Goal: Task Accomplishment & Management: Complete application form

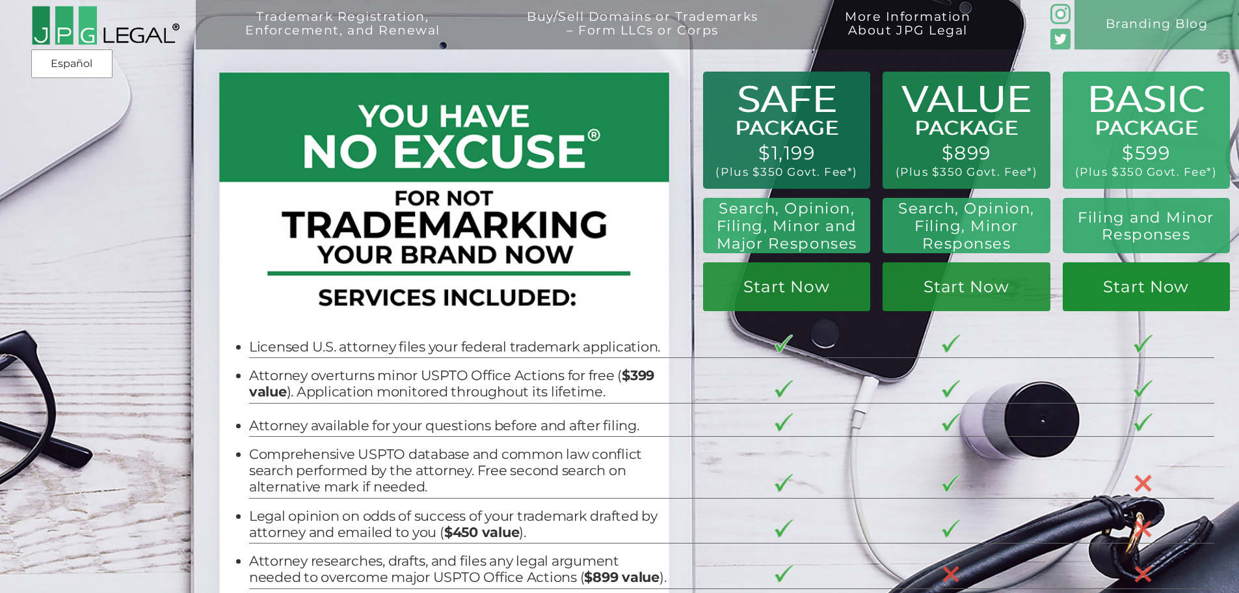
click at [1122, 288] on link "Start Now" at bounding box center [1146, 286] width 167 height 49
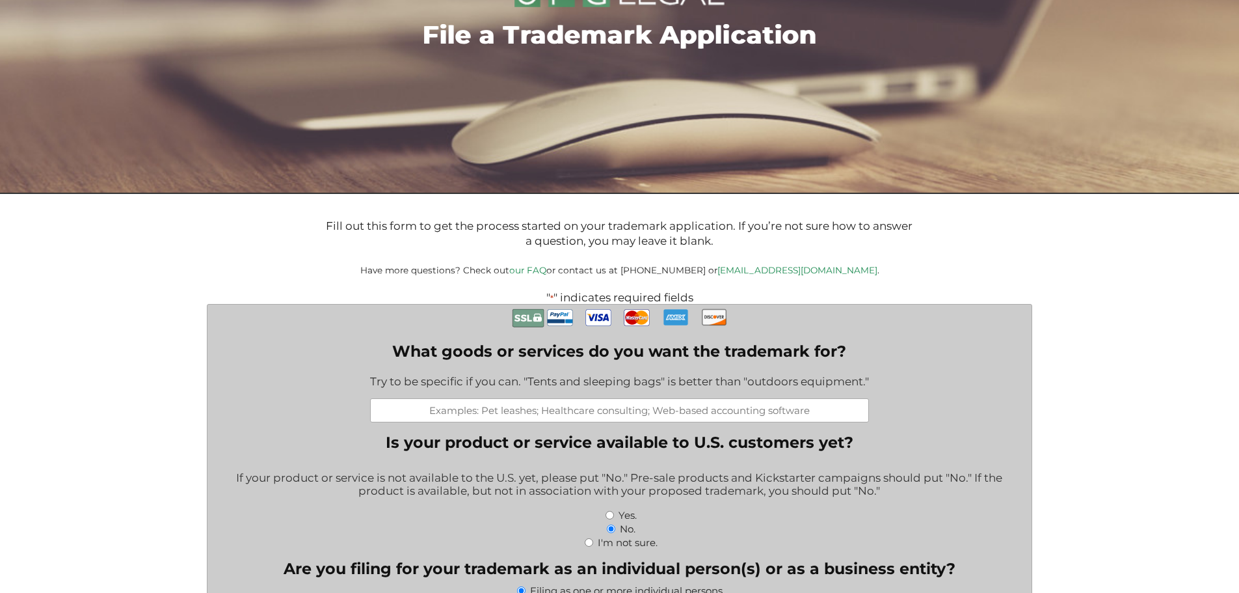
scroll to position [195, 0]
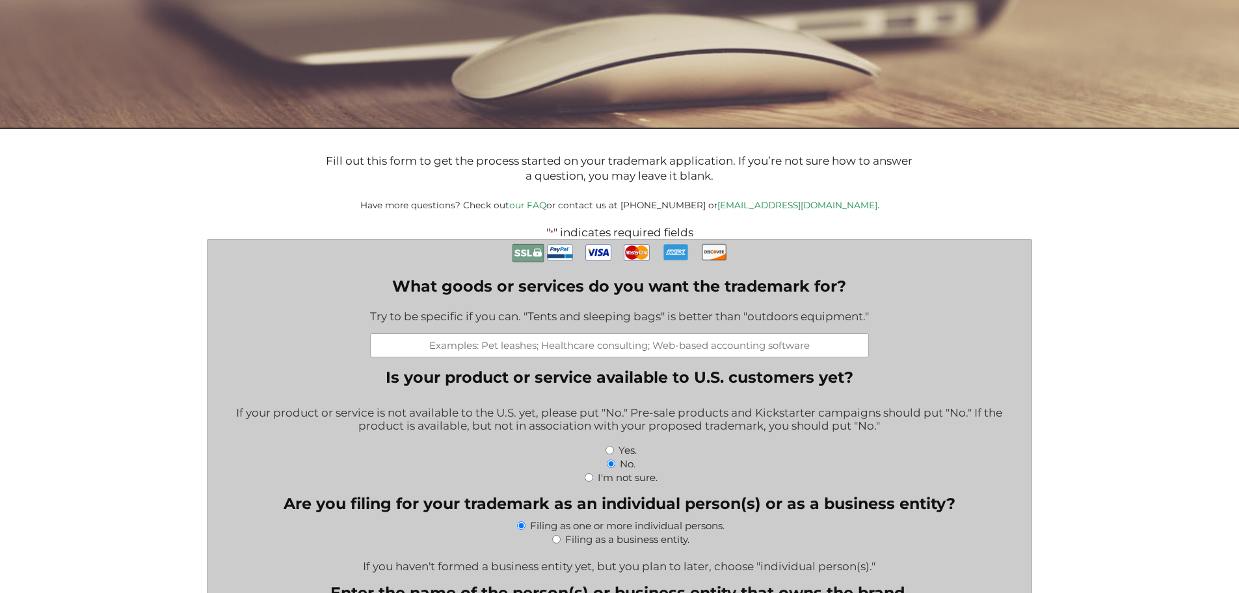
click at [444, 349] on input "What goods or services do you want the trademark for?" at bounding box center [619, 345] width 499 height 24
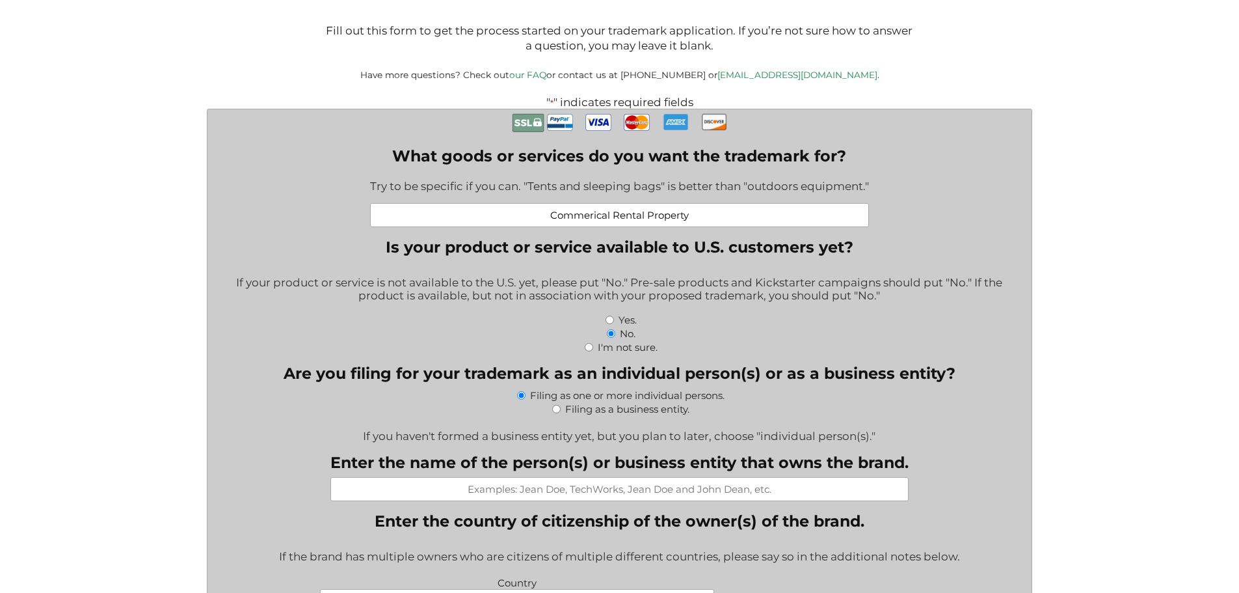
scroll to position [390, 0]
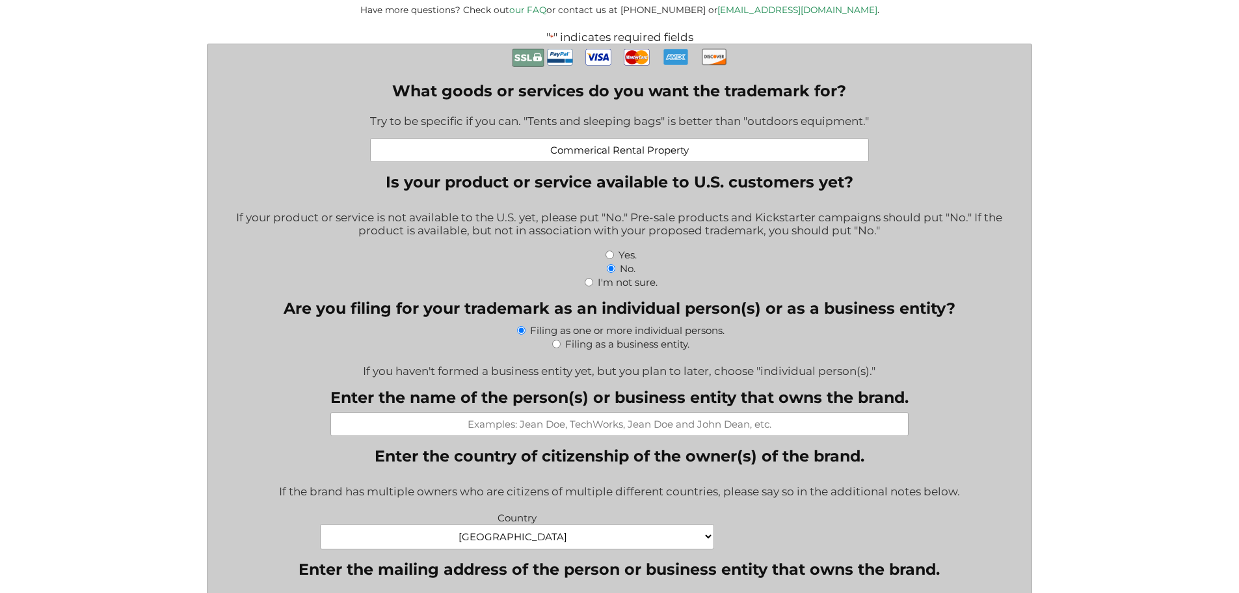
type input "Commerical Rental Property"
click at [555, 345] on input "Filing as a business entity." at bounding box center [556, 344] width 8 height 8
radio input "true"
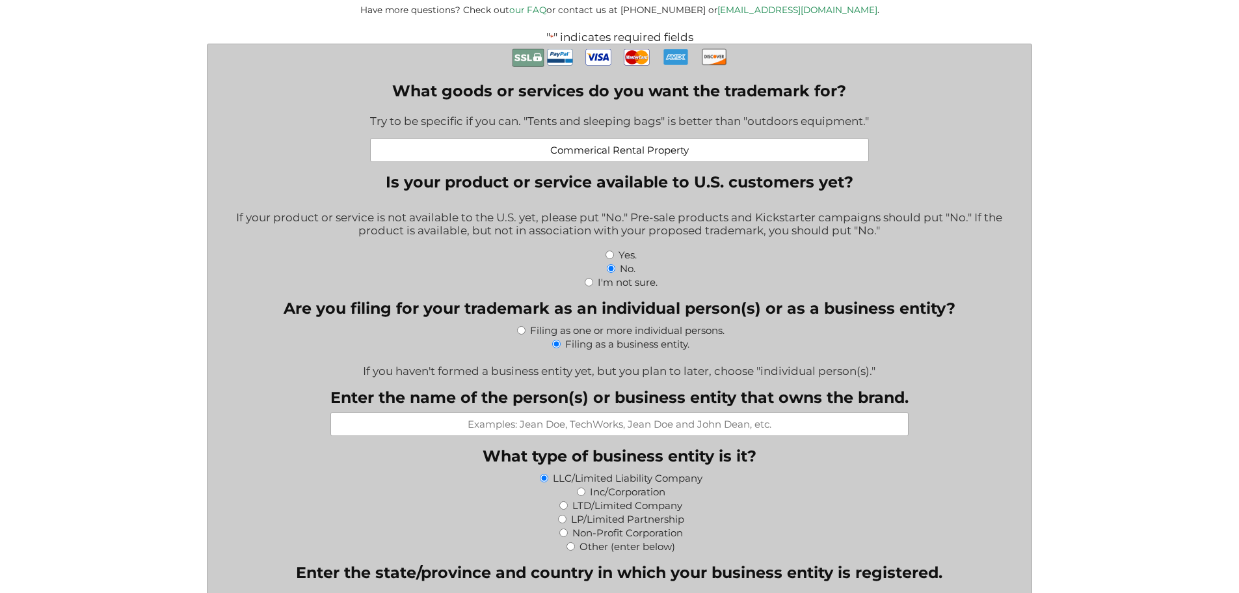
scroll to position [455, 0]
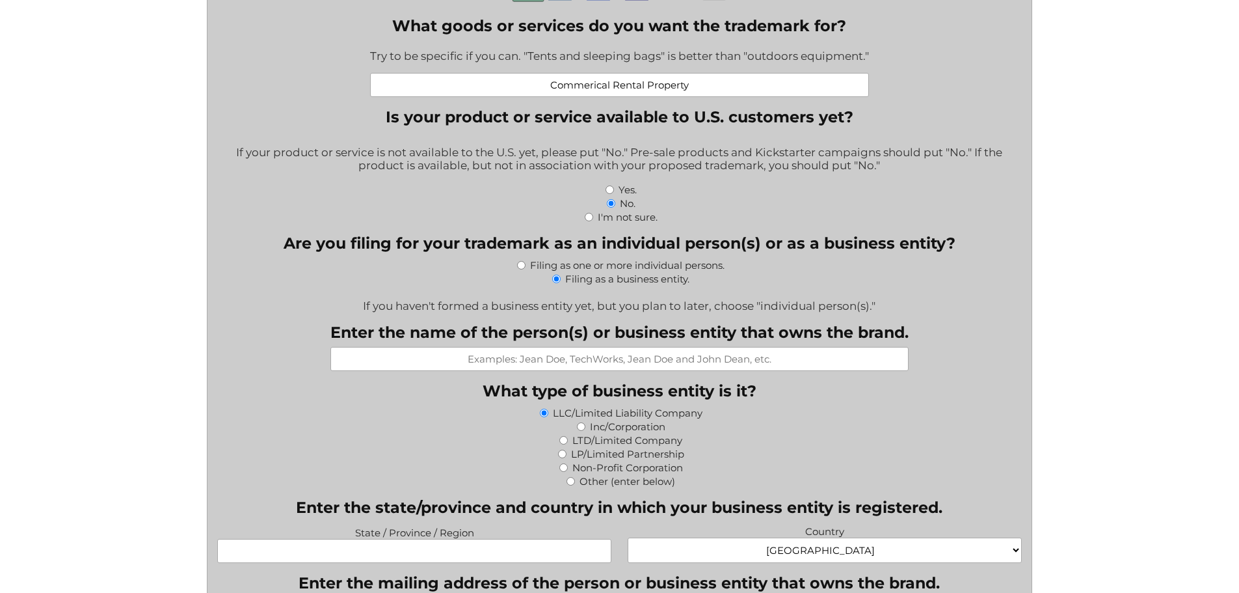
click at [779, 362] on input "Enter the name of the person(s) or business entity that owns the brand." at bounding box center [620, 359] width 578 height 24
type input "C.M. Capital Corporation"
click at [580, 428] on input "Inc/Corporation" at bounding box center [581, 426] width 8 height 8
radio input "true"
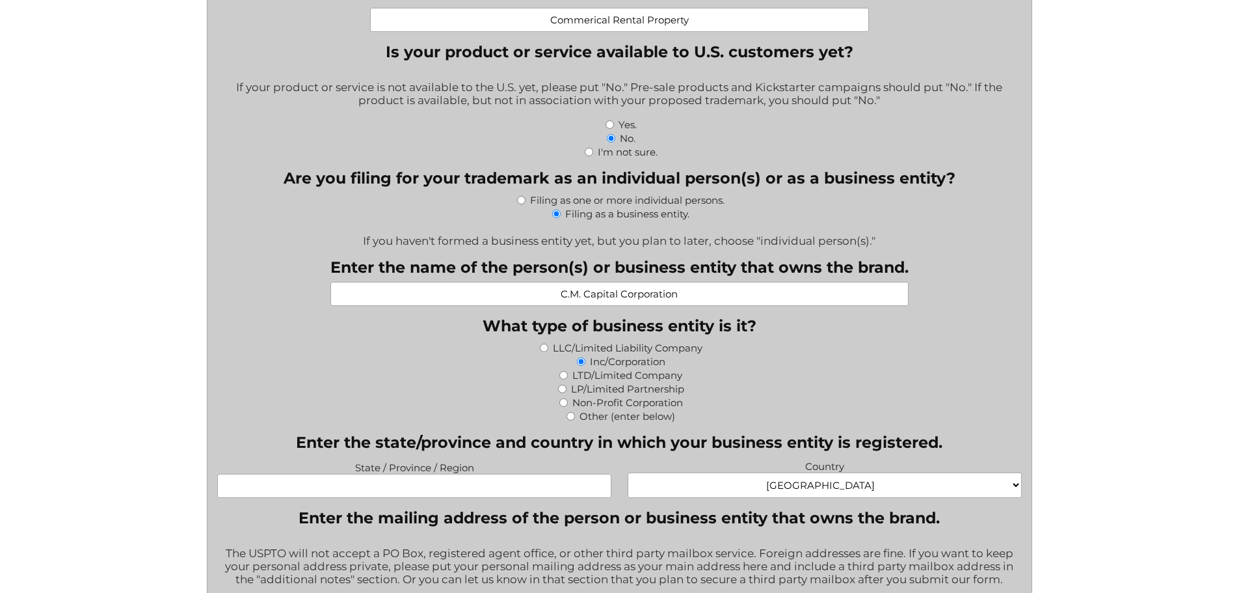
click at [435, 489] on input "State / Province / Region" at bounding box center [414, 486] width 394 height 24
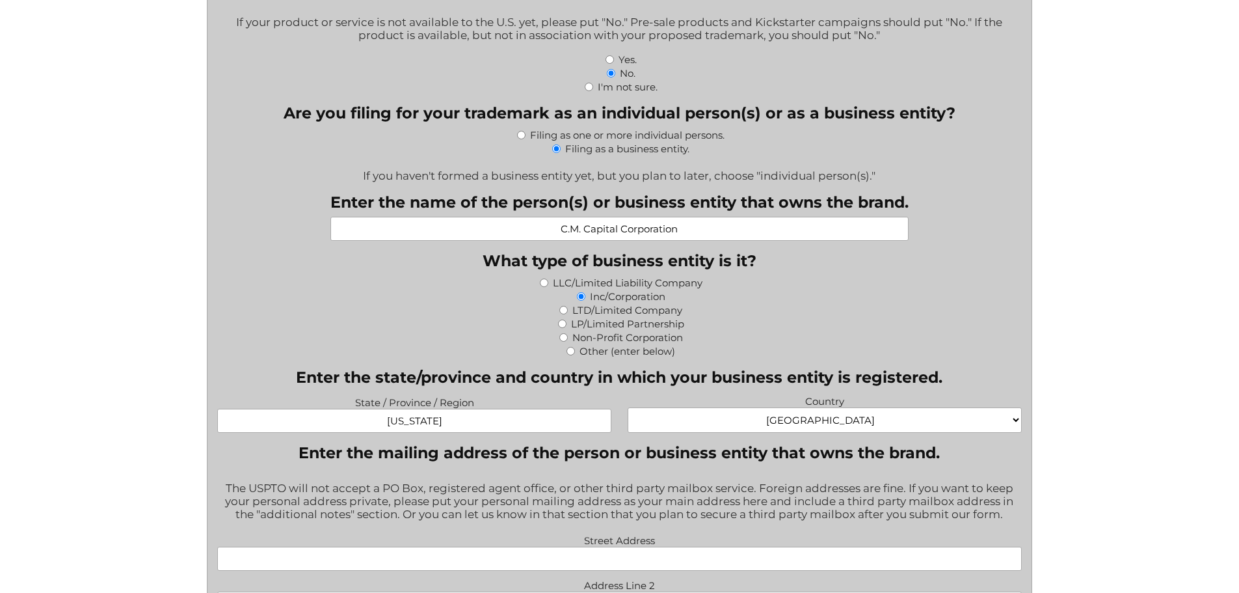
scroll to position [651, 0]
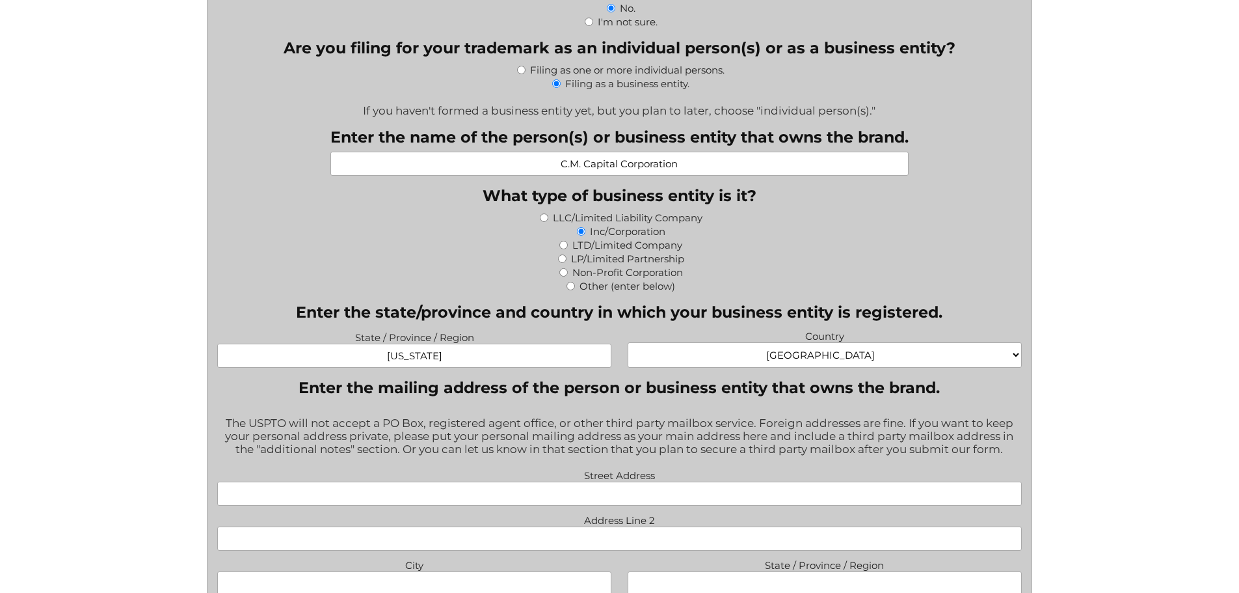
type input "[US_STATE]"
click at [537, 500] on input "Street Address" at bounding box center [619, 493] width 805 height 24
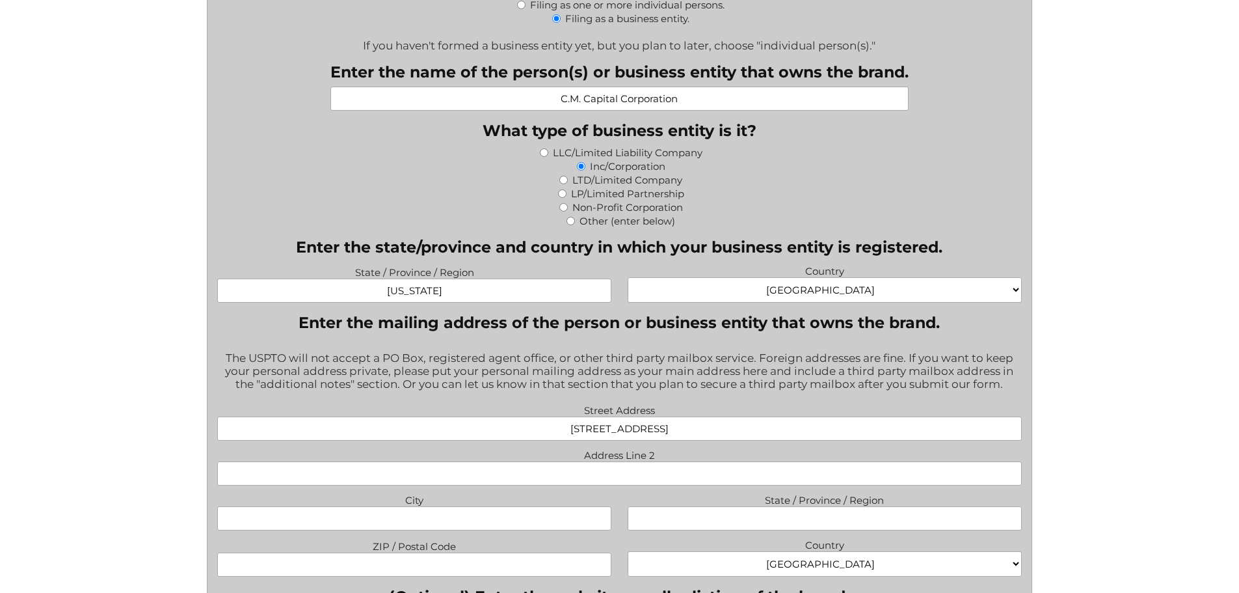
click at [597, 479] on input "Address Line 2" at bounding box center [619, 473] width 805 height 24
click at [674, 425] on input "525 University Ave." at bounding box center [619, 428] width 805 height 24
type input "525 University Avenue"
click at [655, 472] on input "Address Line 2" at bounding box center [619, 473] width 805 height 24
type input "Suite 200"
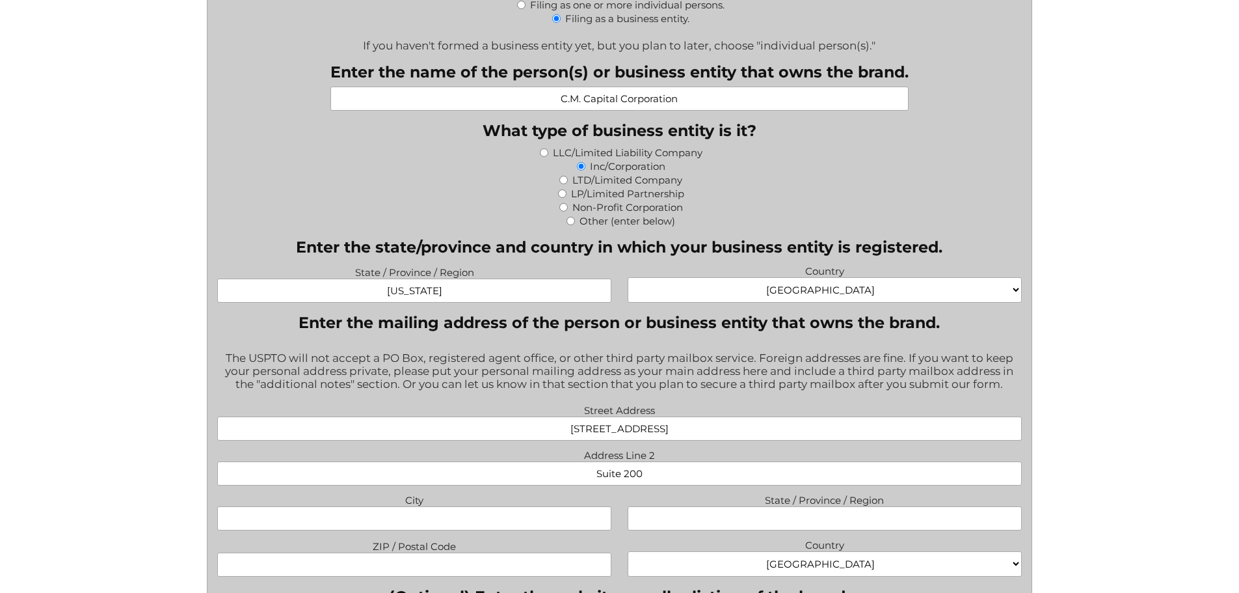
click at [518, 514] on input "City" at bounding box center [414, 518] width 394 height 24
type input "Palo Alto"
click at [676, 520] on input "State / Province / Region" at bounding box center [825, 518] width 394 height 24
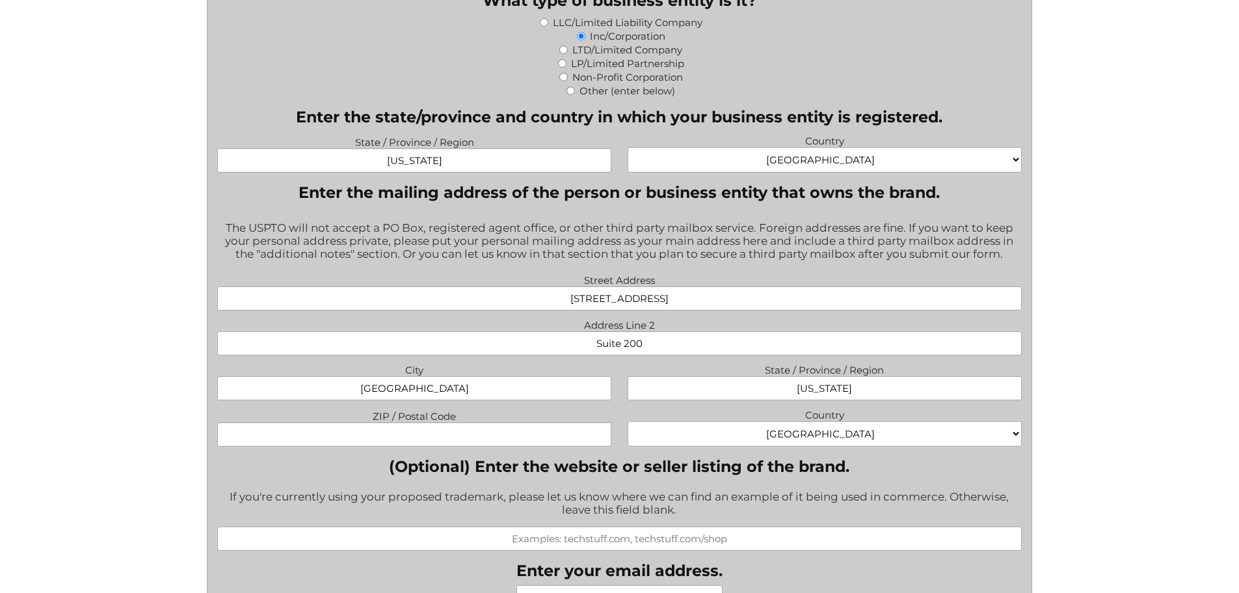
type input "California"
click at [418, 428] on input "ZIP / Postal Code" at bounding box center [414, 434] width 394 height 24
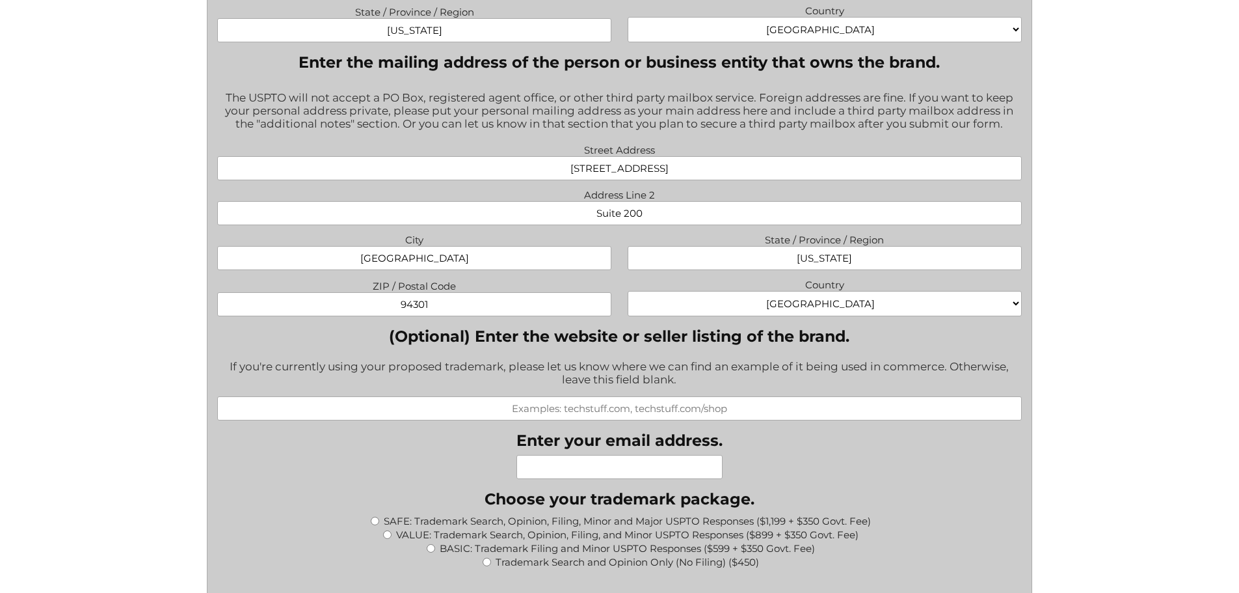
scroll to position [1041, 0]
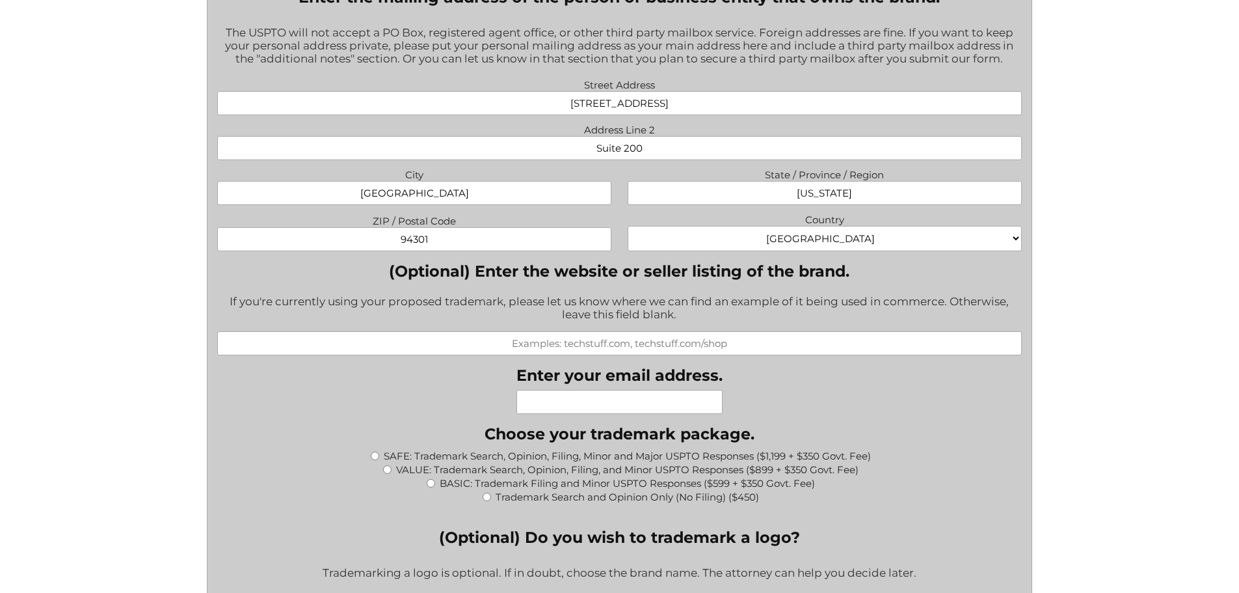
type input "94301"
click at [620, 408] on input "Enter your email address." at bounding box center [620, 402] width 206 height 24
type input "racquel@cmcapitalusa.com"
click at [429, 483] on input "BASIC: Trademark Filing and Minor USPTO Responses ($599 + $350 Govt. Fee)" at bounding box center [431, 483] width 8 height 8
radio input "true"
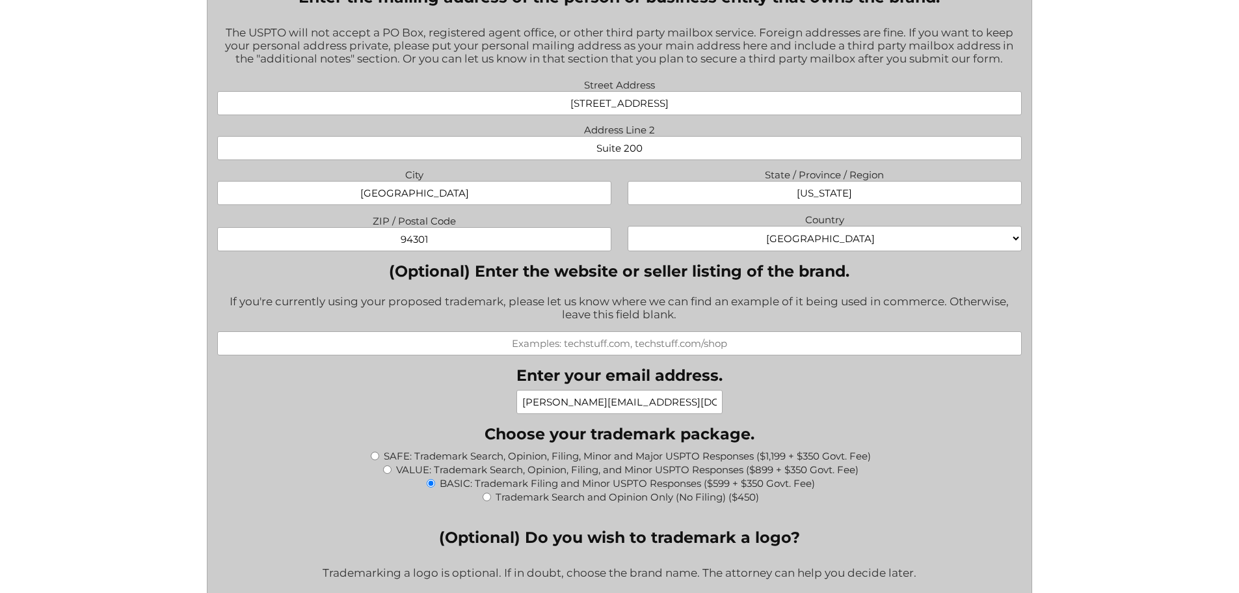
type input "$949.00"
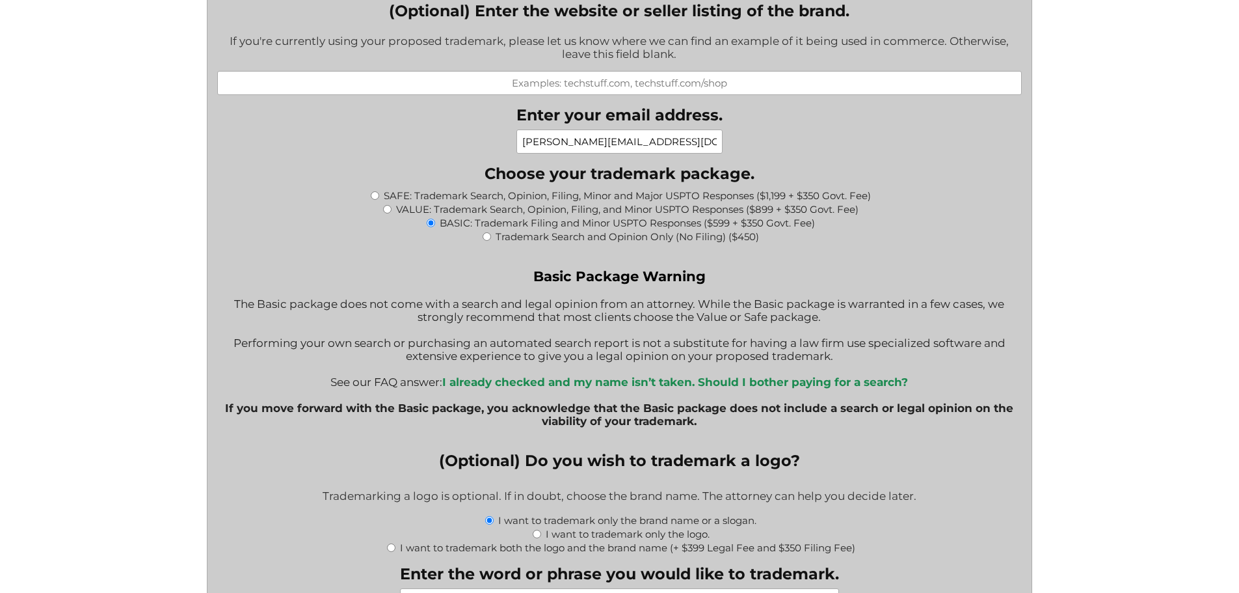
scroll to position [1366, 0]
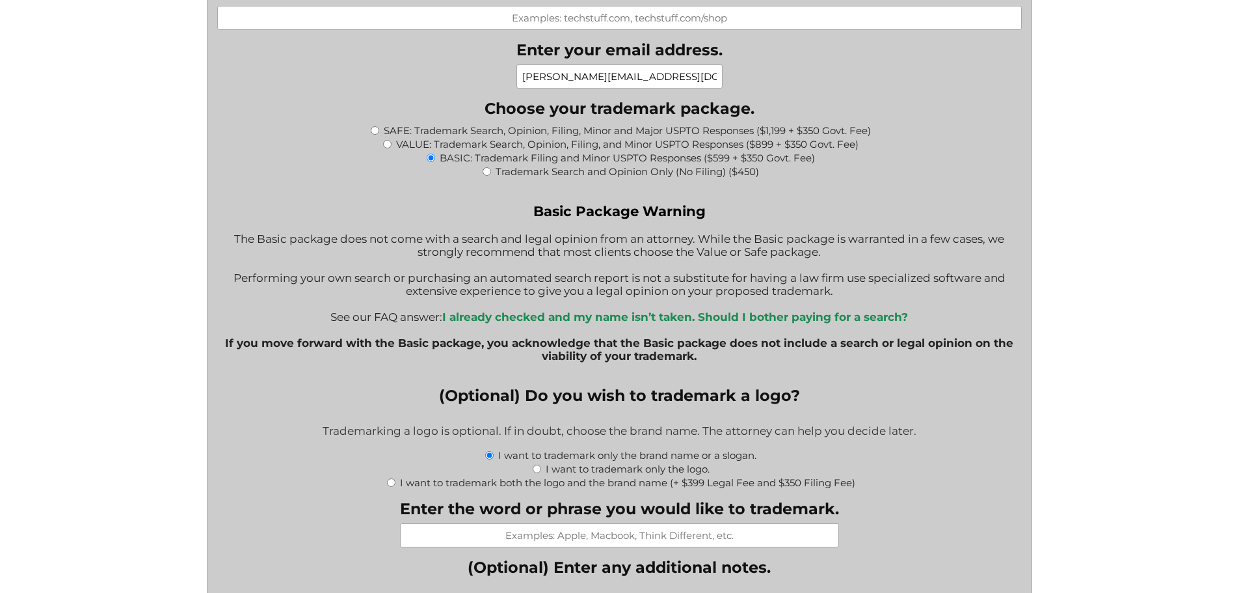
click at [388, 485] on input "I want to trademark both the logo and the brand name (+ $399 Legal Fee and $350…" at bounding box center [391, 482] width 8 height 8
radio input "true"
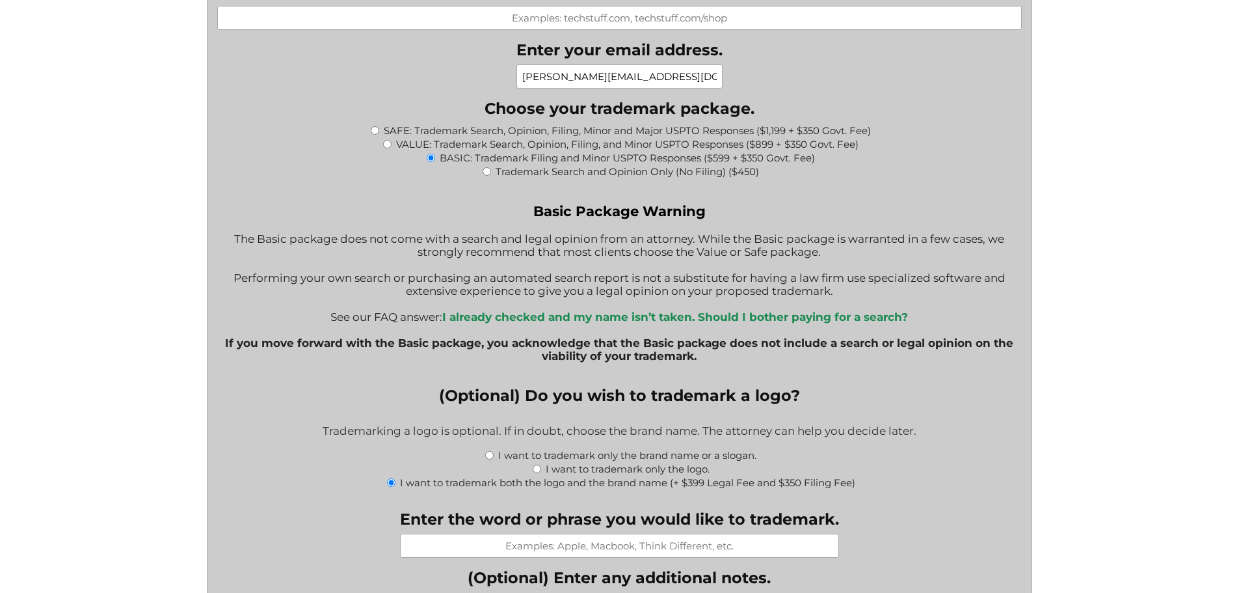
type input "$1,698.00"
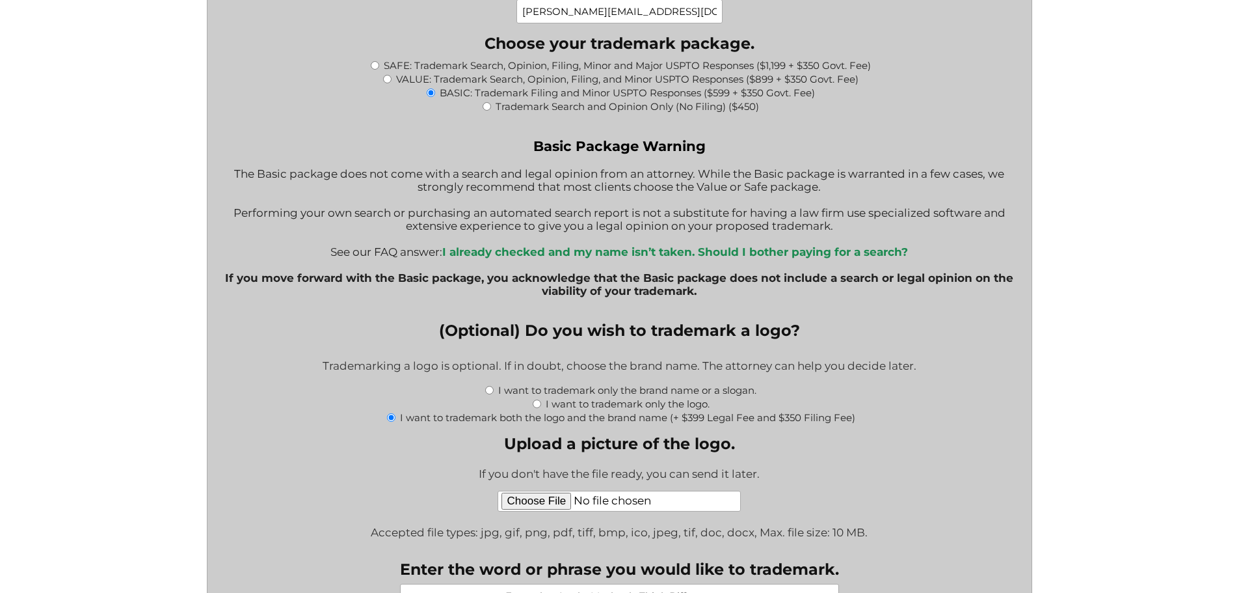
scroll to position [1496, 0]
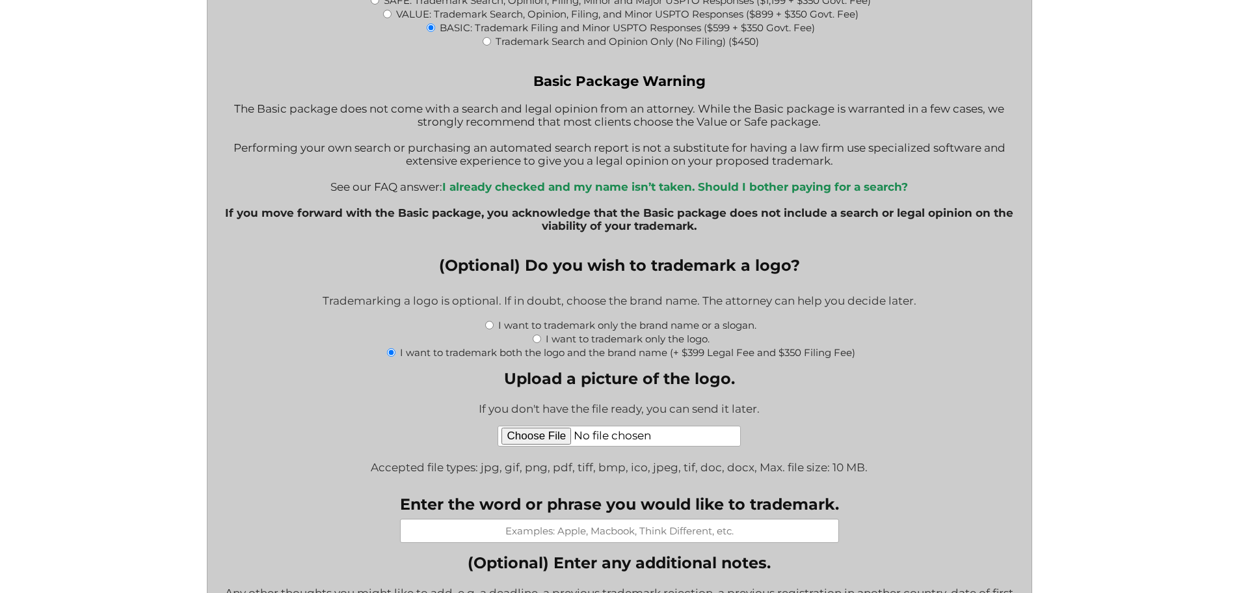
click at [533, 442] on input "Upload a picture of the logo." at bounding box center [619, 435] width 243 height 21
type input "C:\fakepath\UP Secondary Lockup Horizontal Mint.jpg"
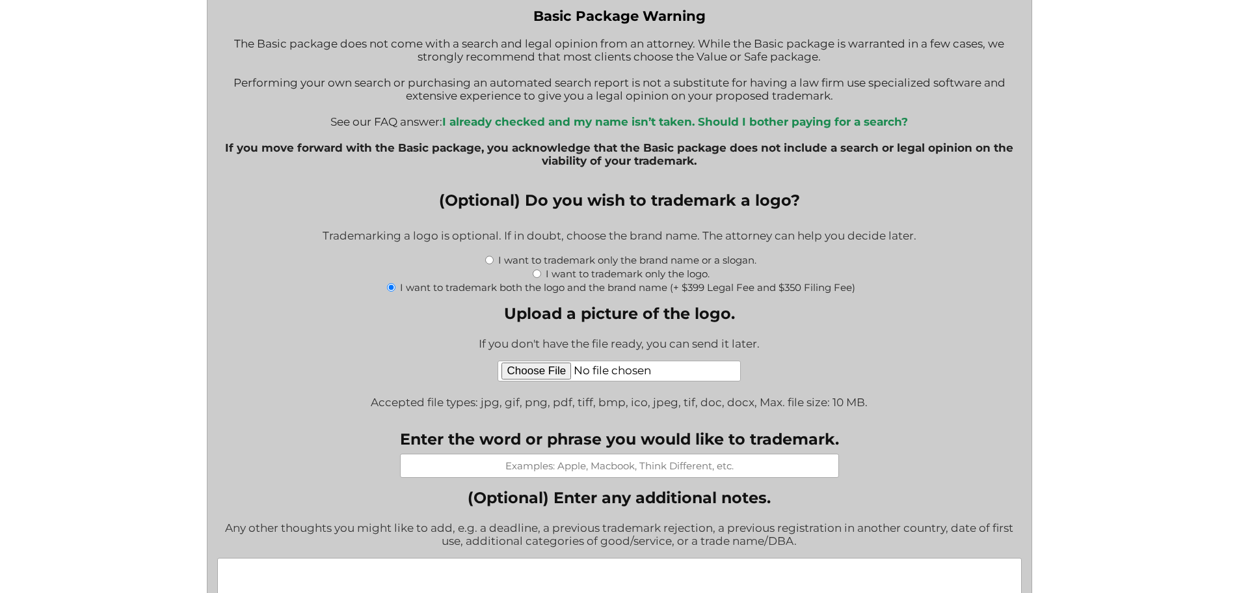
click at [644, 468] on input "Enter the word or phrase you would like to trademark." at bounding box center [619, 465] width 439 height 24
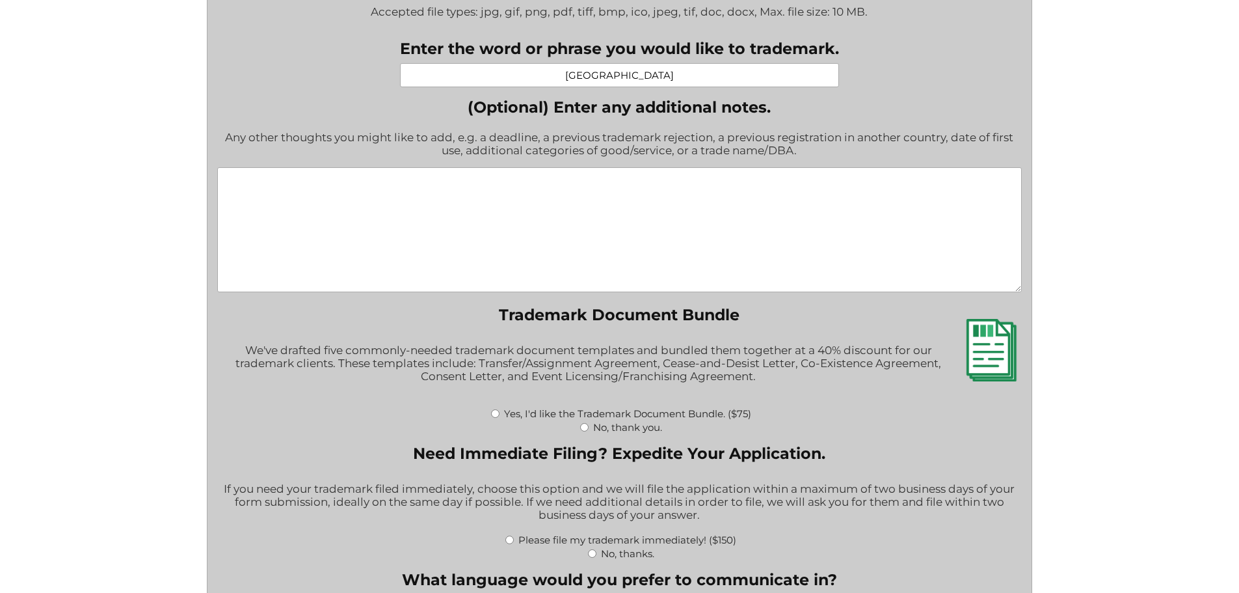
scroll to position [2017, 0]
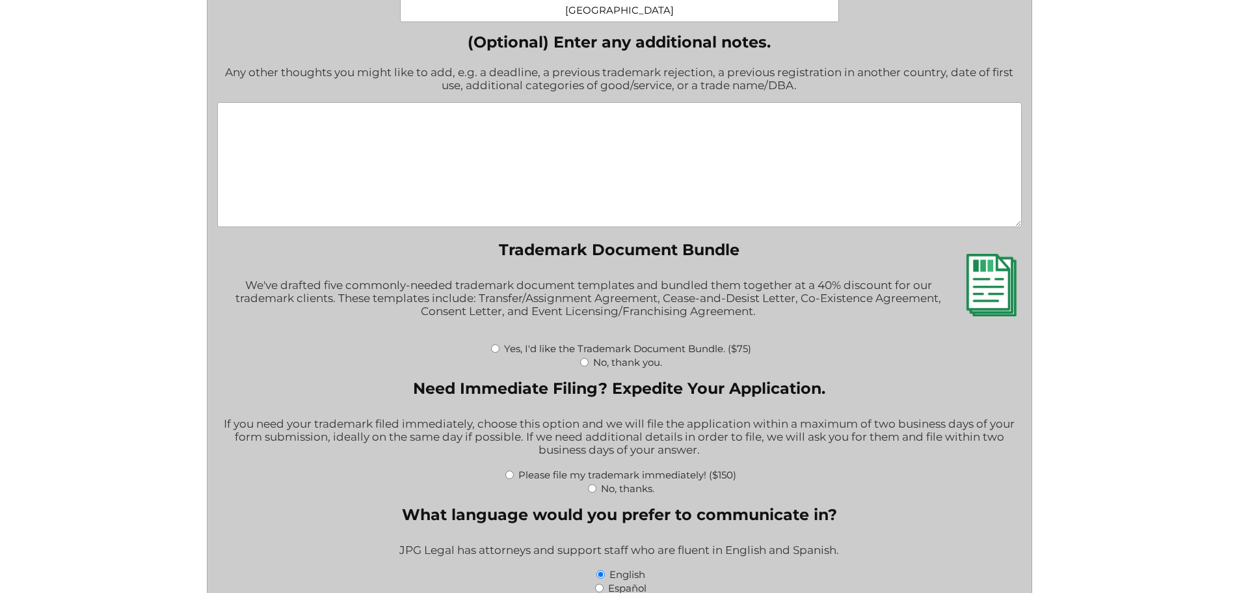
type input "University Park"
click at [584, 366] on input "No, thank you." at bounding box center [584, 362] width 8 height 8
radio input "true"
click at [591, 489] on input "No, thanks." at bounding box center [592, 488] width 8 height 8
radio input "true"
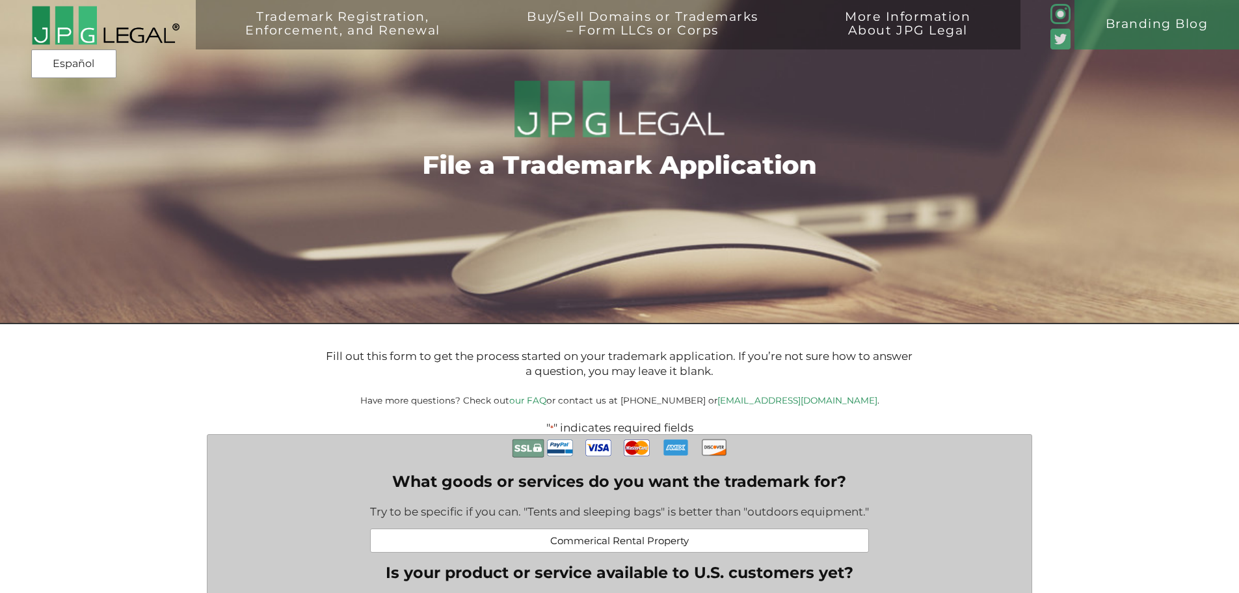
scroll to position [130, 0]
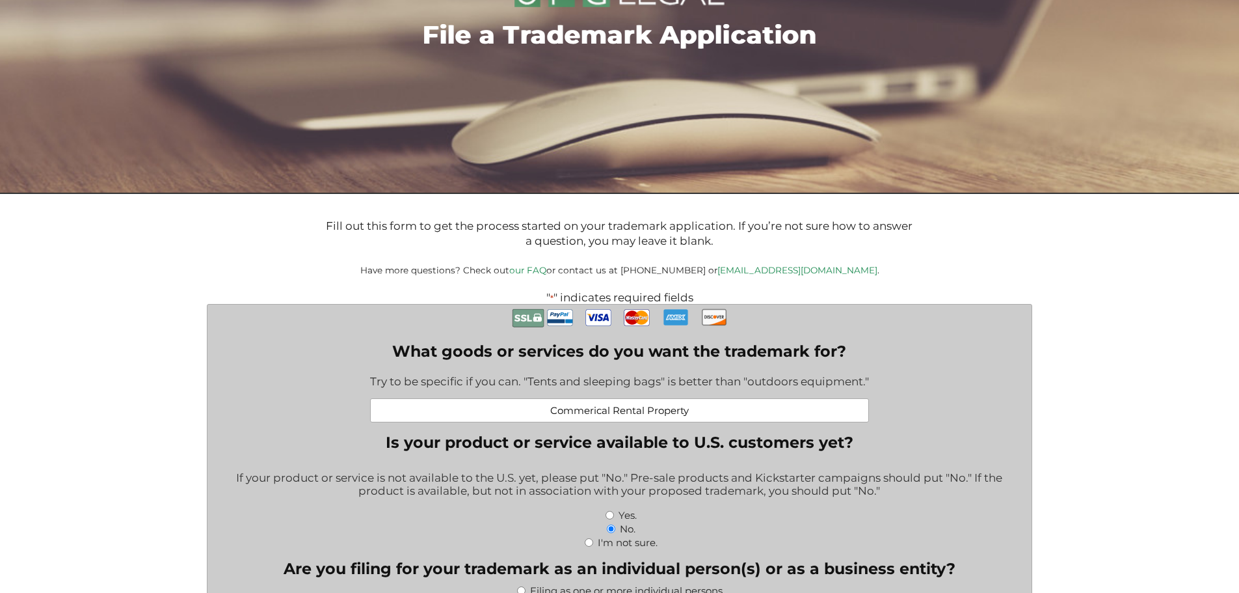
click at [646, 416] on input "Commerical Rental Property" at bounding box center [619, 410] width 499 height 24
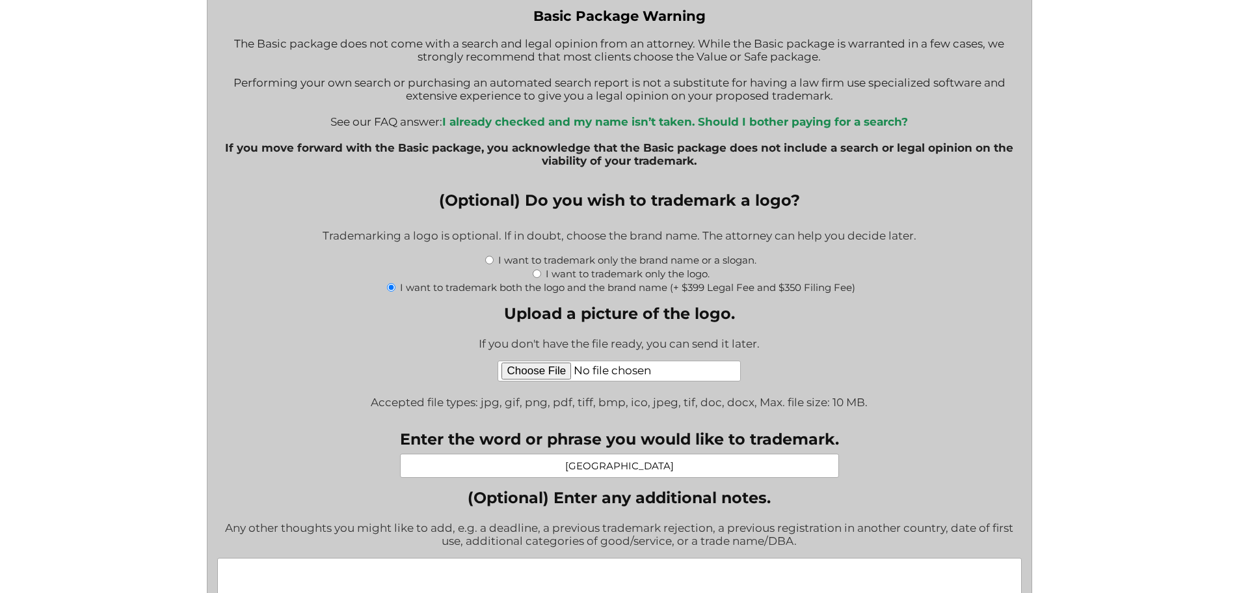
scroll to position [1692, 0]
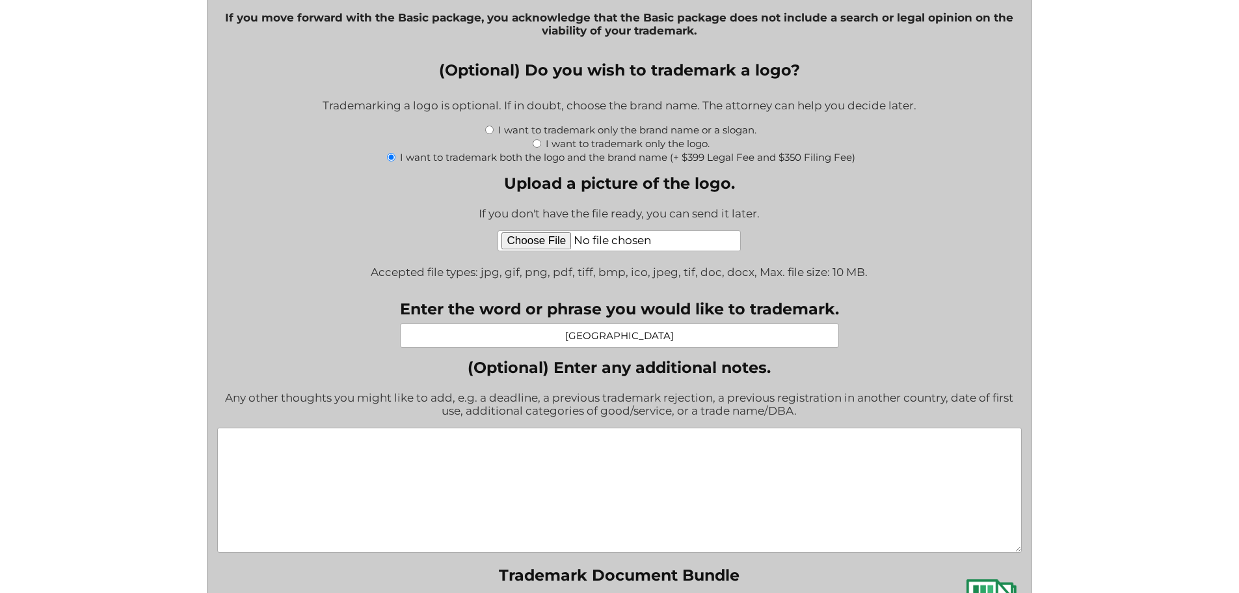
type input "Commercial Real Estate Rental Property"
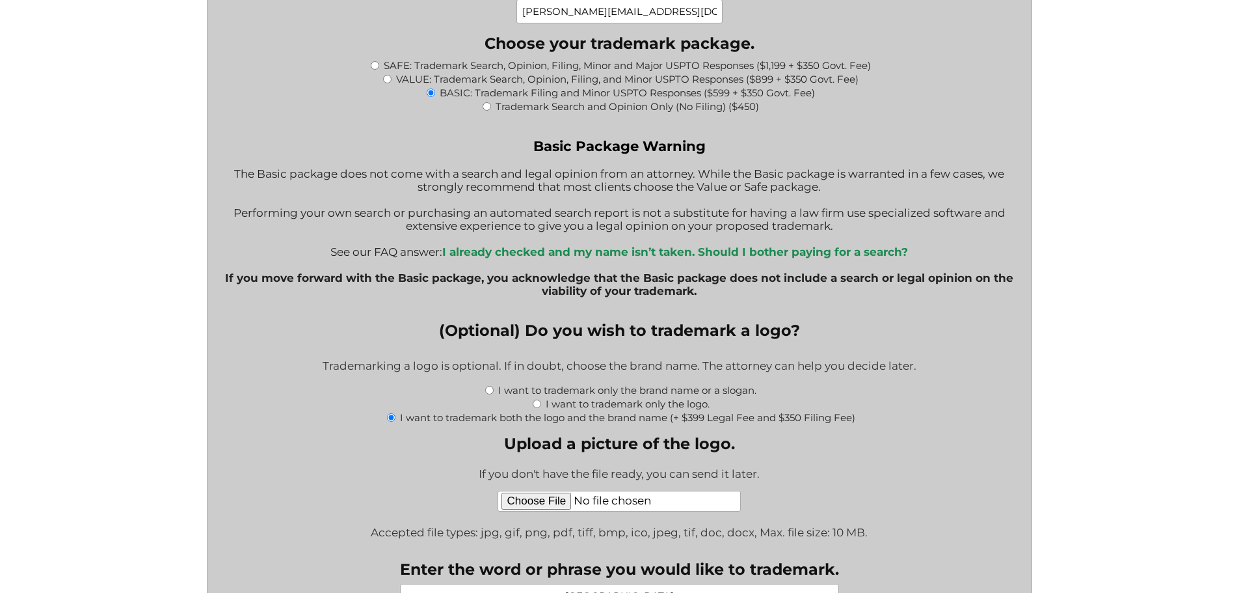
scroll to position [1171, 0]
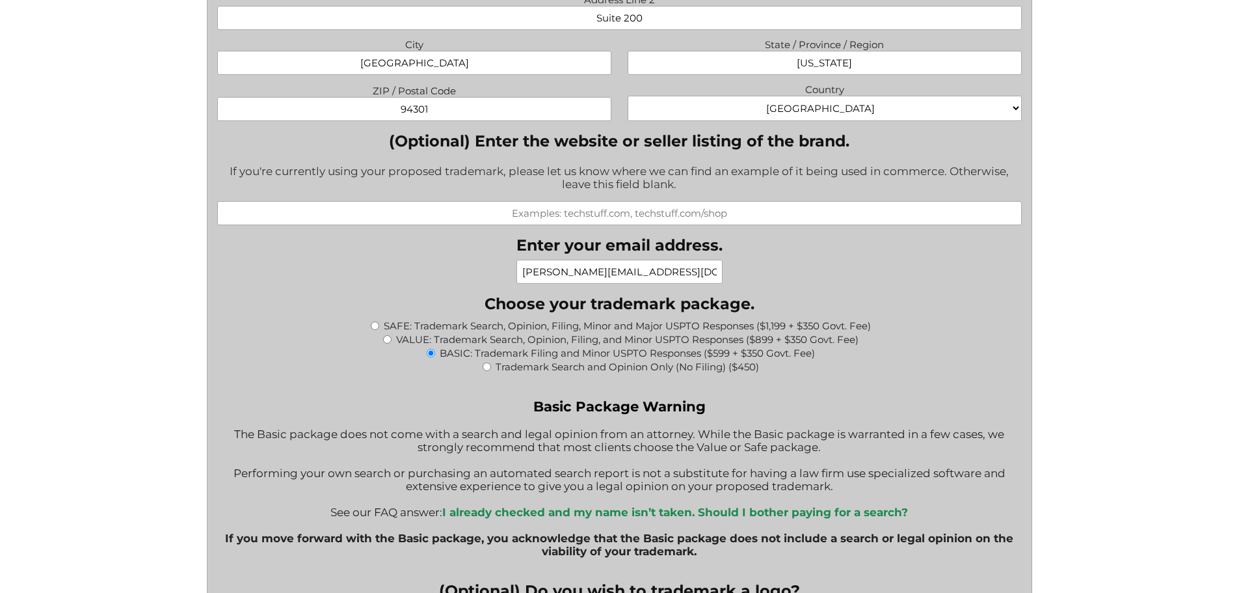
click at [518, 218] on input "(Optional) Enter the website or seller listing of the brand." at bounding box center [619, 213] width 805 height 24
paste input "https://universityparkpaloalto.com/"
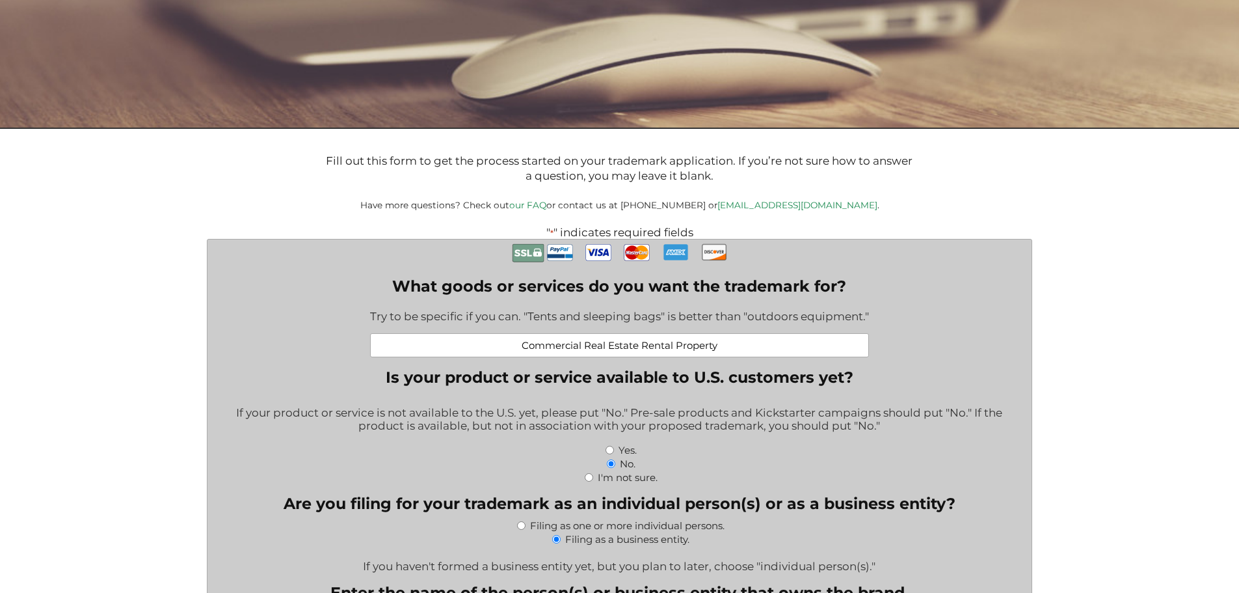
scroll to position [260, 0]
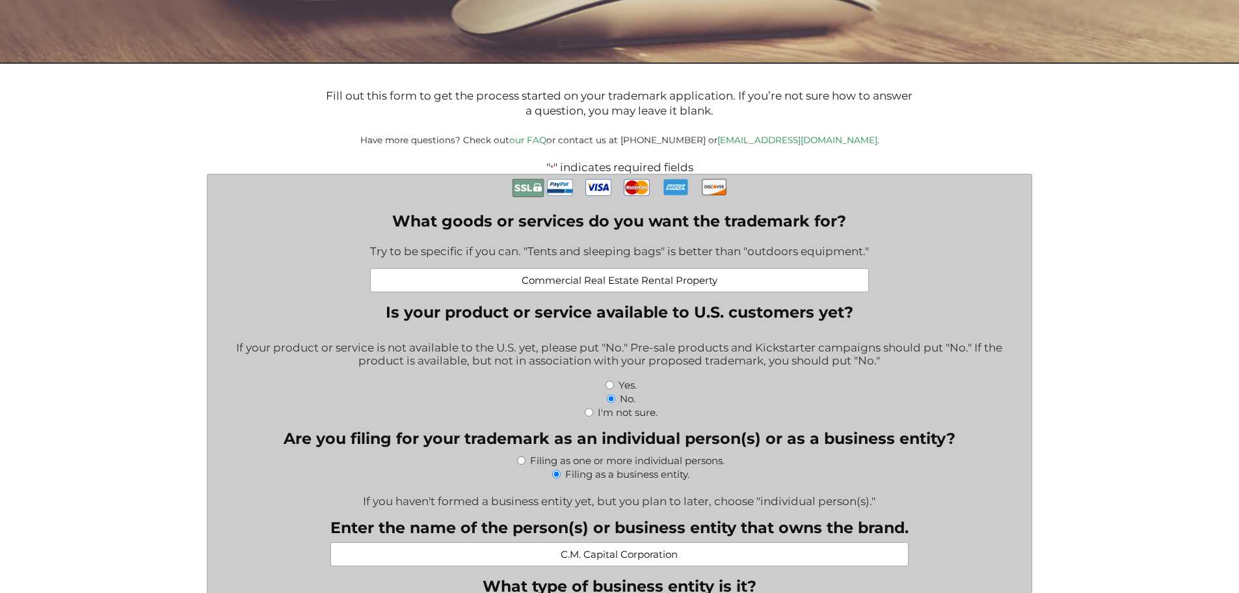
type input "https://universityparkpaloalto.com/"
click at [611, 389] on input "Yes." at bounding box center [610, 385] width 8 height 8
radio input "true"
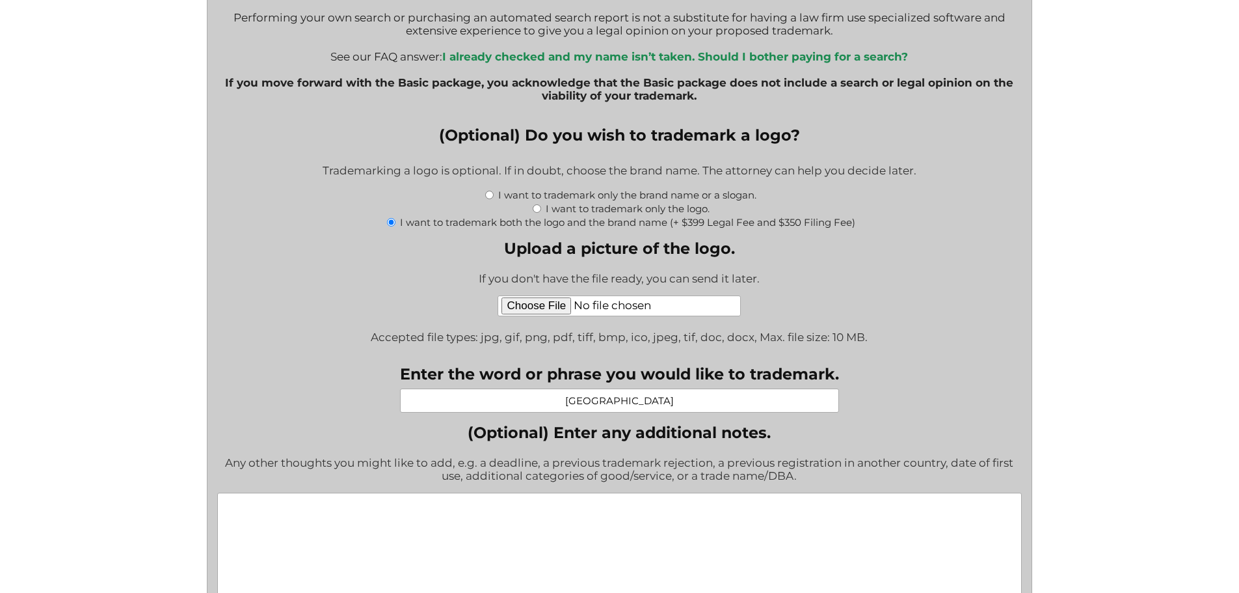
scroll to position [1692, 0]
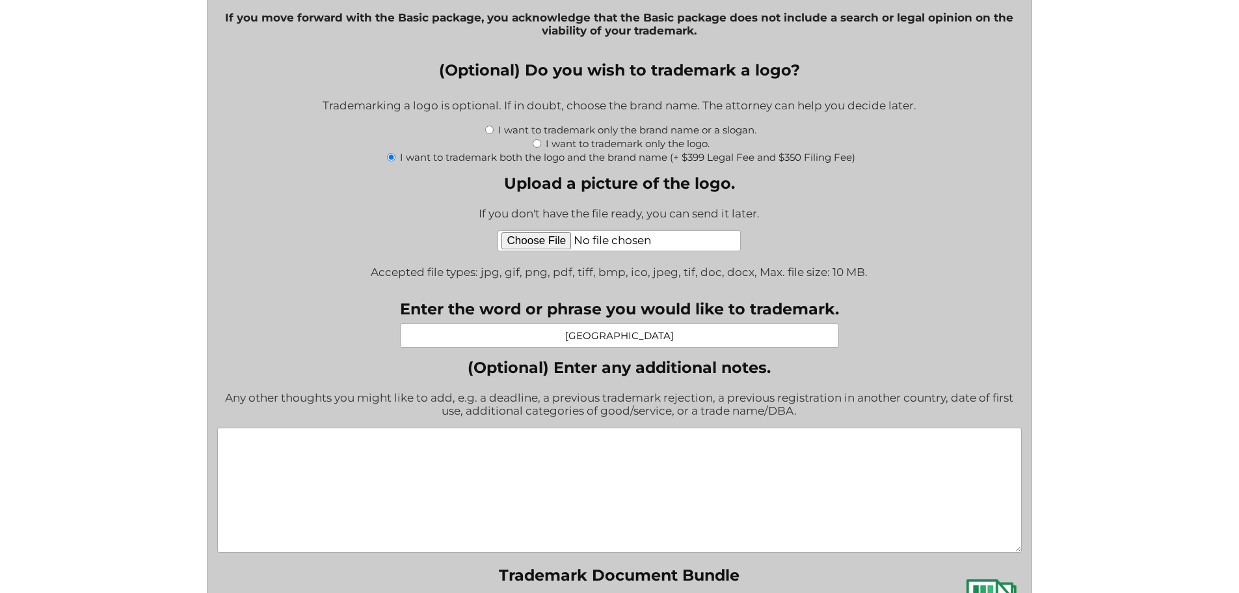
click at [608, 484] on textarea "(Optional) Enter any additional notes." at bounding box center [619, 489] width 805 height 125
click at [424, 442] on textarea "(Optional) Enter any additional notes." at bounding box center [619, 489] width 805 height 125
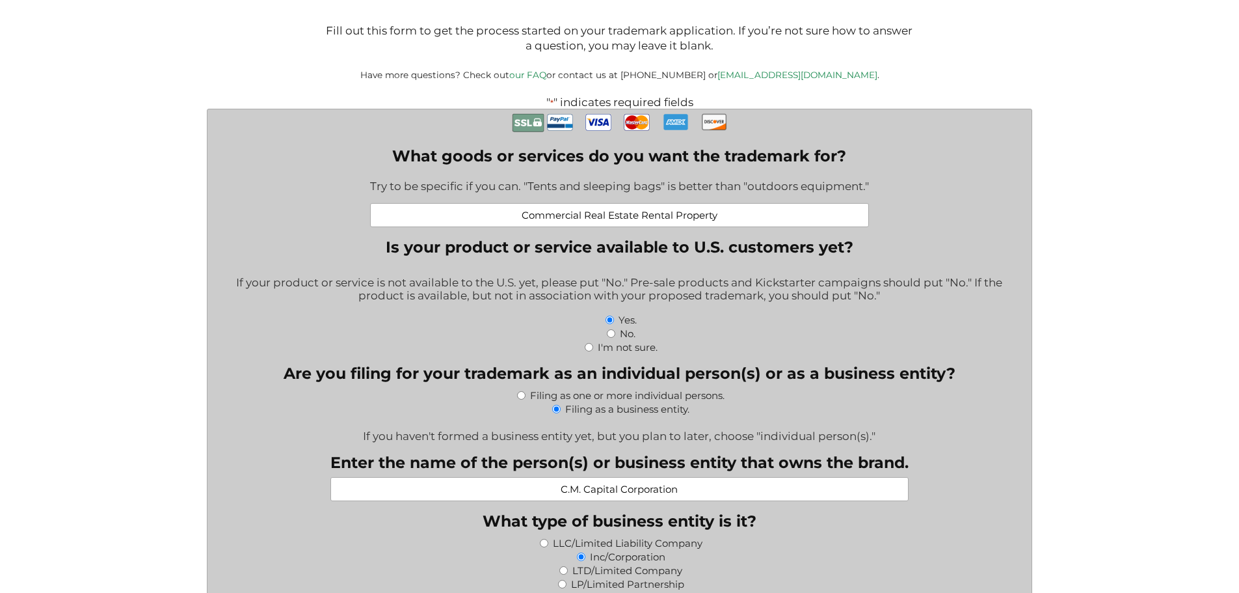
scroll to position [0, 0]
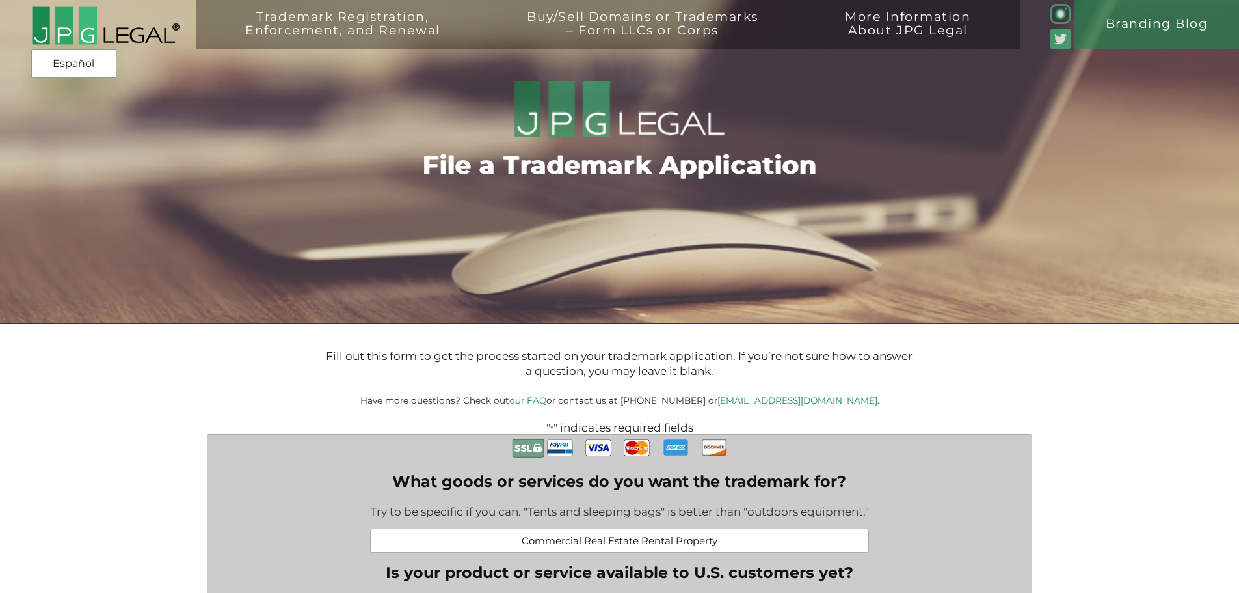
type textarea "May 15, 2025"
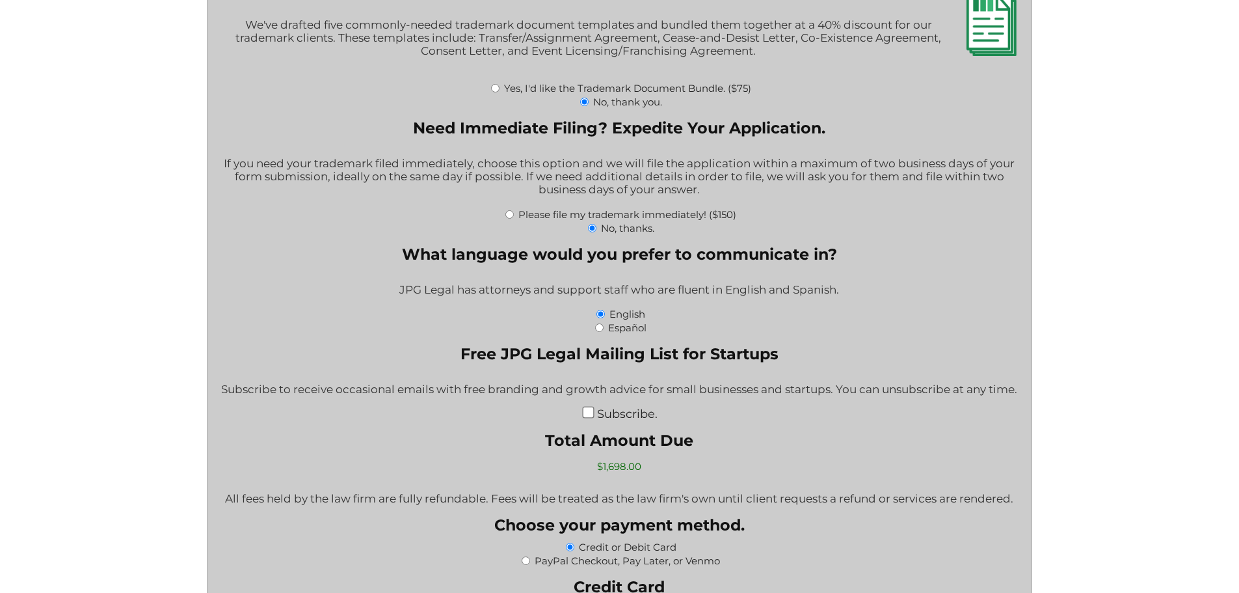
scroll to position [2342, 0]
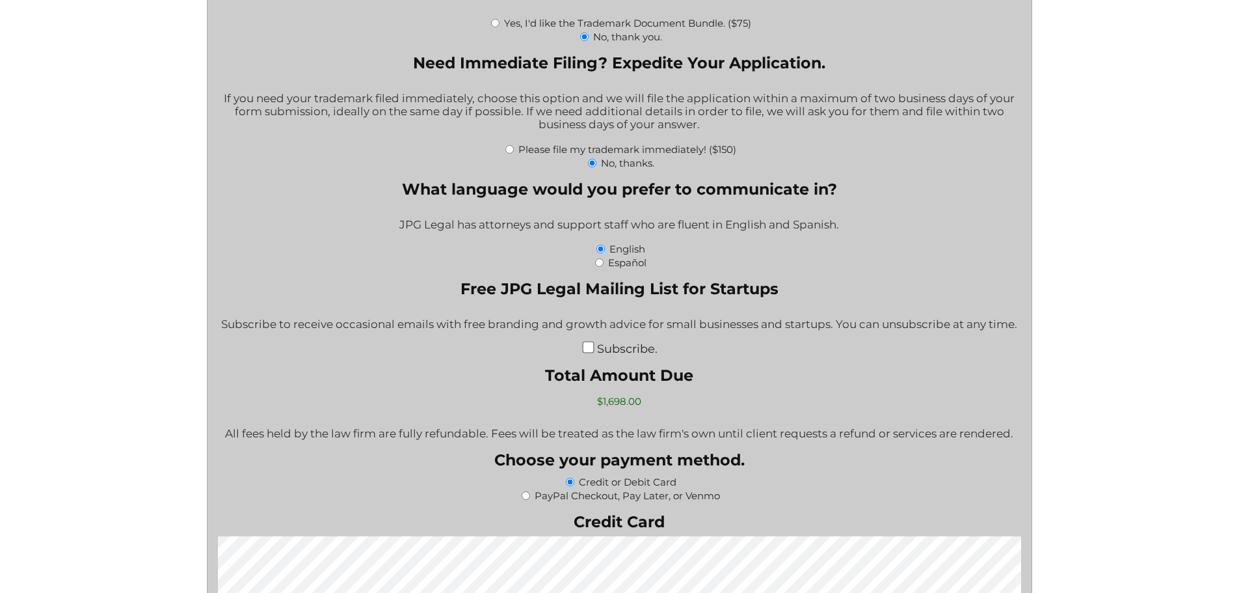
click at [589, 351] on input "Subscribe." at bounding box center [588, 348] width 12 height 12
checkbox input "true"
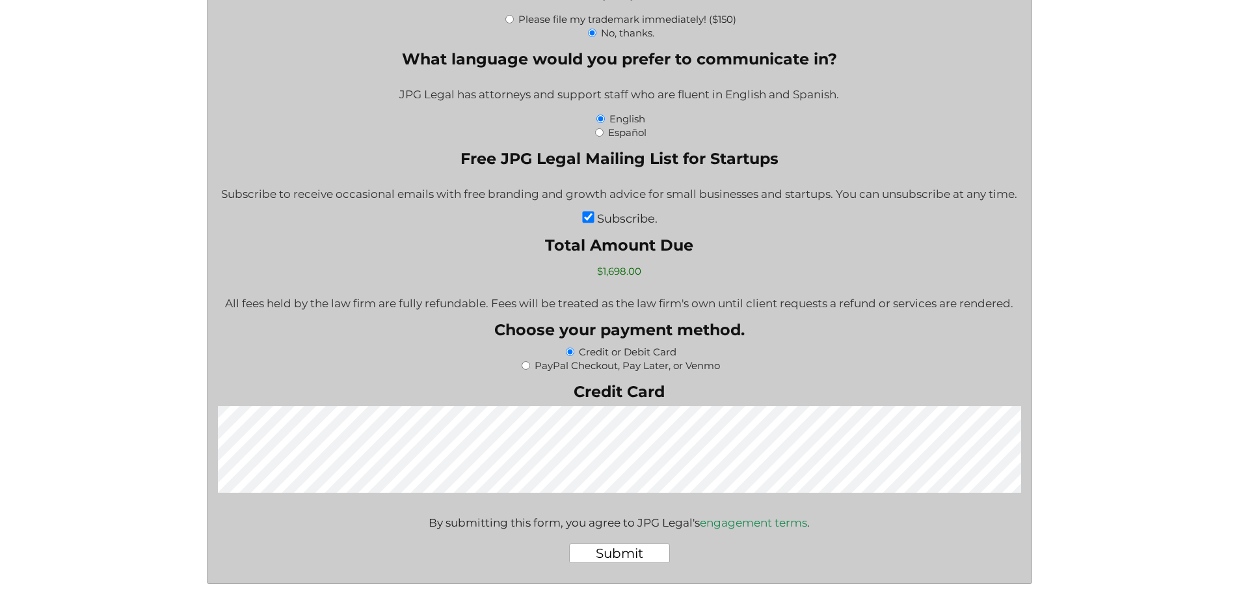
scroll to position [2597, 0]
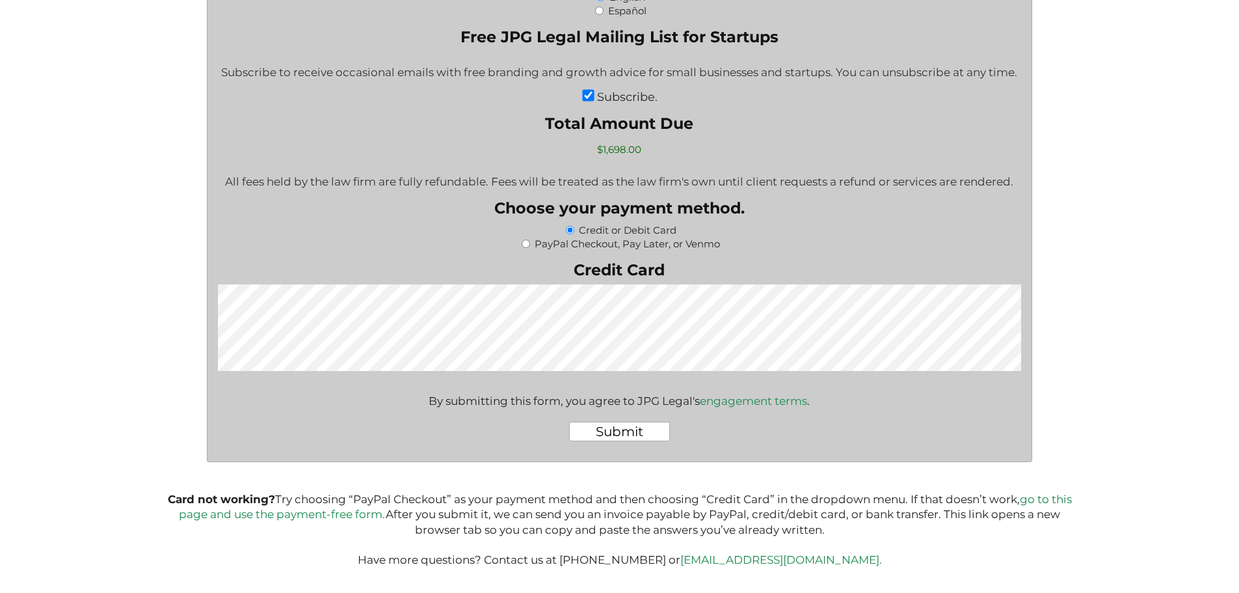
click at [636, 433] on input "Submit" at bounding box center [619, 432] width 101 height 20
